Goal: Task Accomplishment & Management: Manage account settings

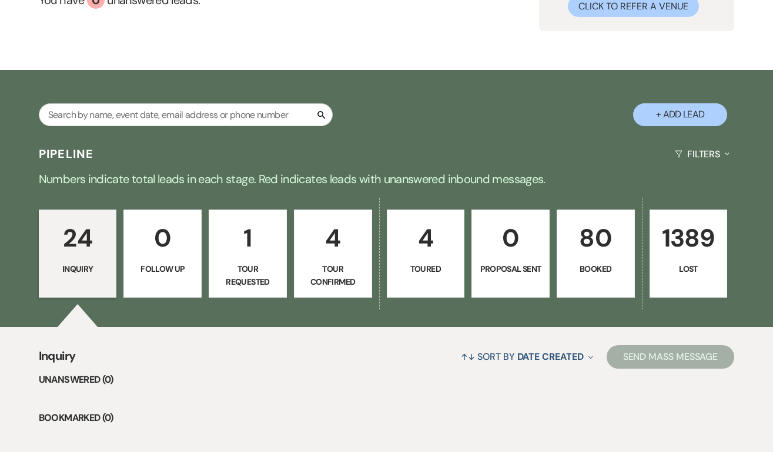
scroll to position [130, 0]
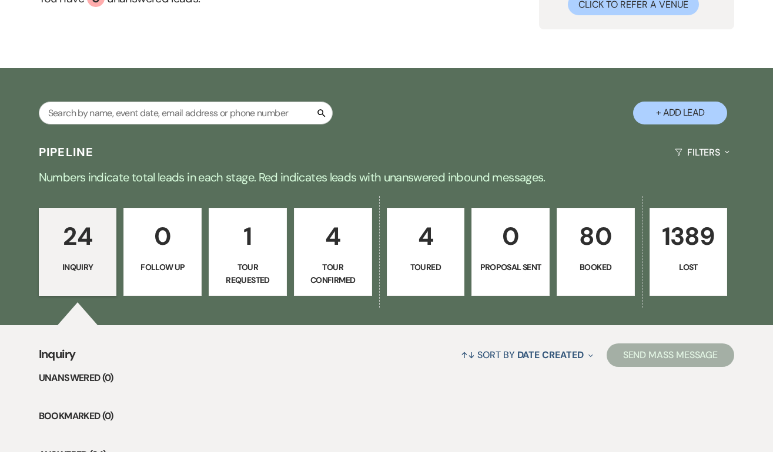
click at [419, 270] on p "Toured" at bounding box center [425, 267] width 63 height 13
select select "5"
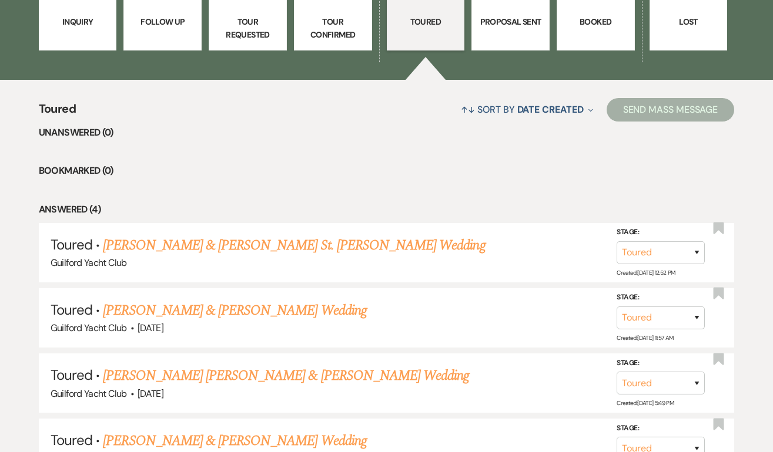
scroll to position [436, 0]
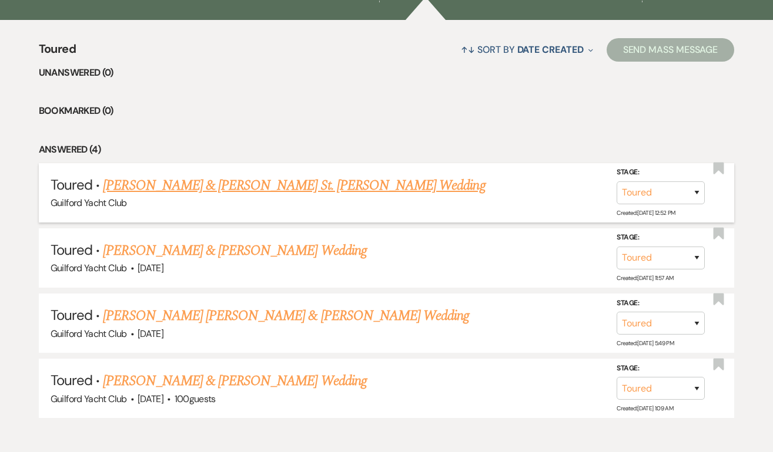
click at [226, 186] on link "[PERSON_NAME] & [PERSON_NAME] St. [PERSON_NAME] Wedding" at bounding box center [294, 185] width 382 height 21
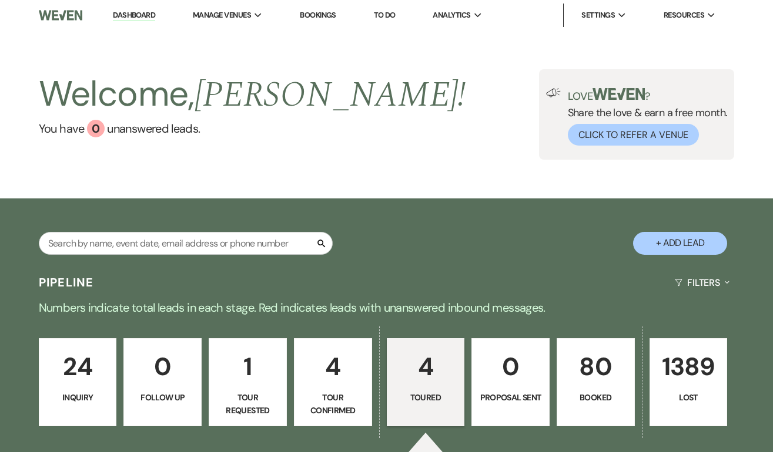
select select "5"
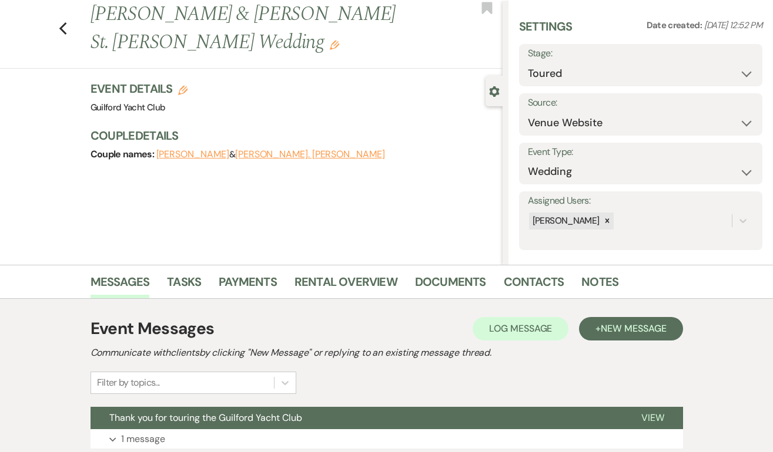
scroll to position [120, 0]
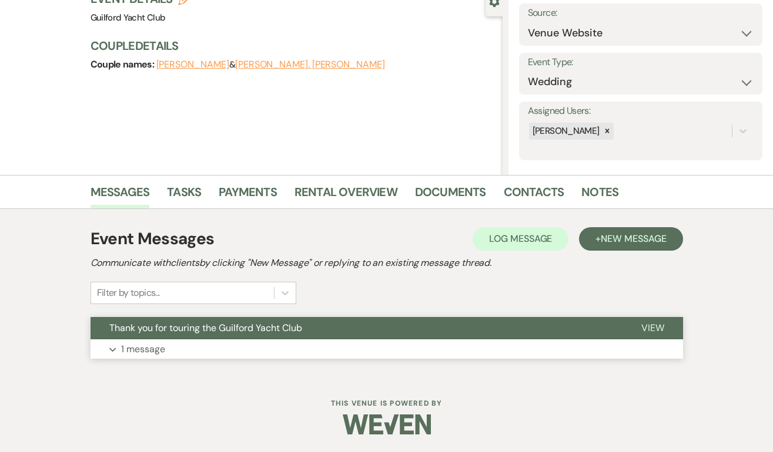
click at [656, 327] on span "View" at bounding box center [652, 328] width 23 height 12
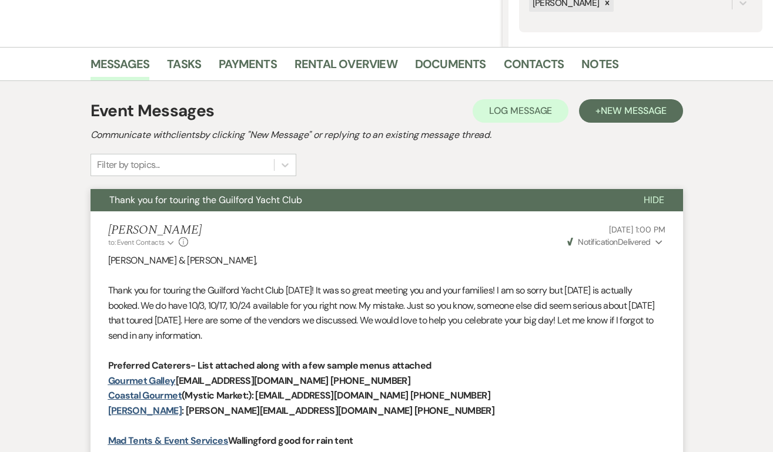
scroll to position [0, 0]
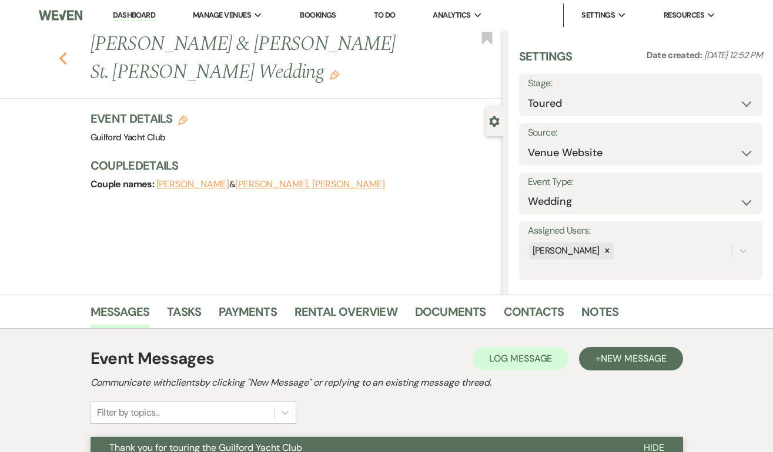
click at [61, 52] on icon "Previous" at bounding box center [63, 59] width 9 height 14
select select "5"
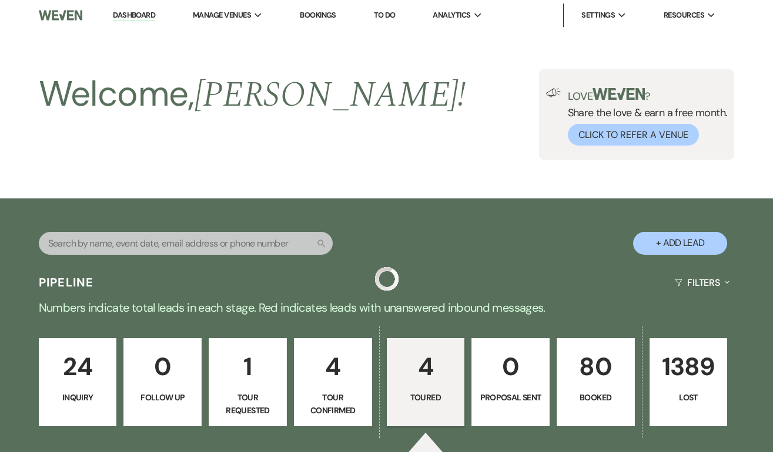
scroll to position [436, 0]
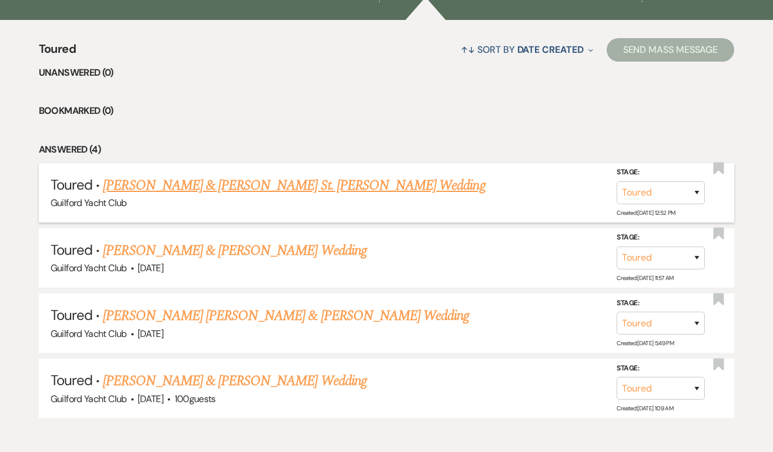
click at [177, 197] on div "Guilford Yacht Club" at bounding box center [387, 203] width 672 height 15
